Goal: Transaction & Acquisition: Purchase product/service

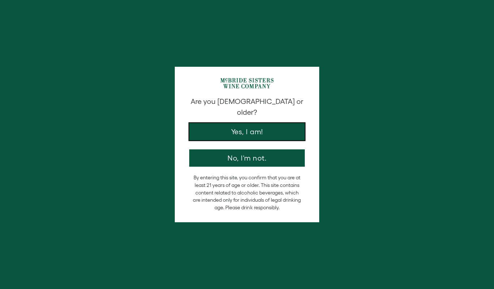
click at [246, 128] on button "Yes, I am!" at bounding box center [246, 131] width 115 height 17
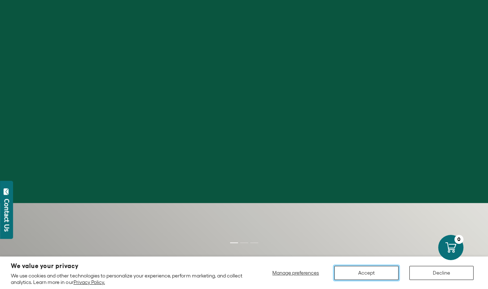
click at [383, 278] on button "Accept" at bounding box center [367, 273] width 64 height 14
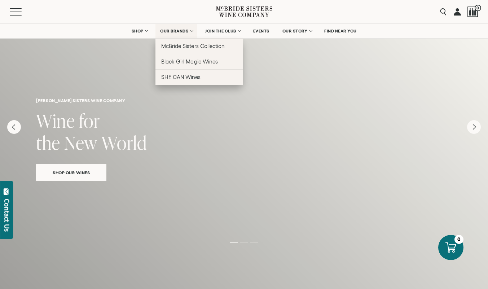
click at [188, 34] on link "OUR BRANDS" at bounding box center [177, 31] width 42 height 14
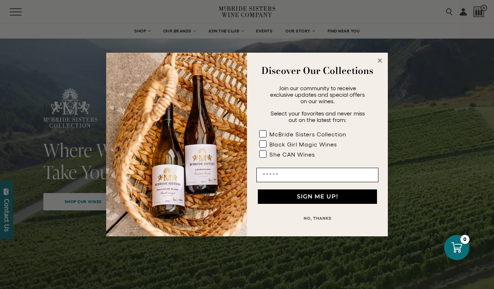
click at [381, 60] on circle "Close dialog" at bounding box center [380, 61] width 8 height 8
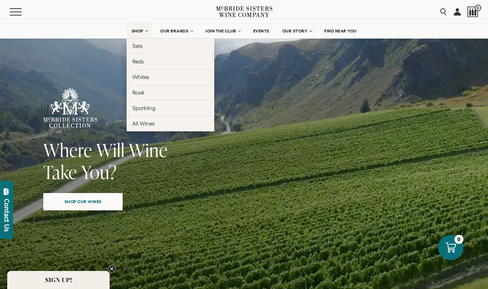
click at [143, 30] on link "SHOP" at bounding box center [139, 31] width 25 height 14
